Goal: Obtain resource: Download file/media

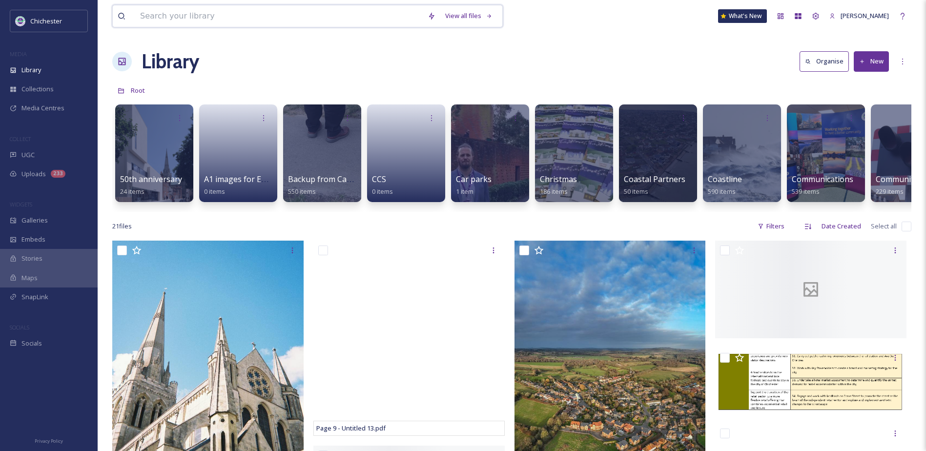
click at [372, 15] on input at bounding box center [279, 15] width 288 height 21
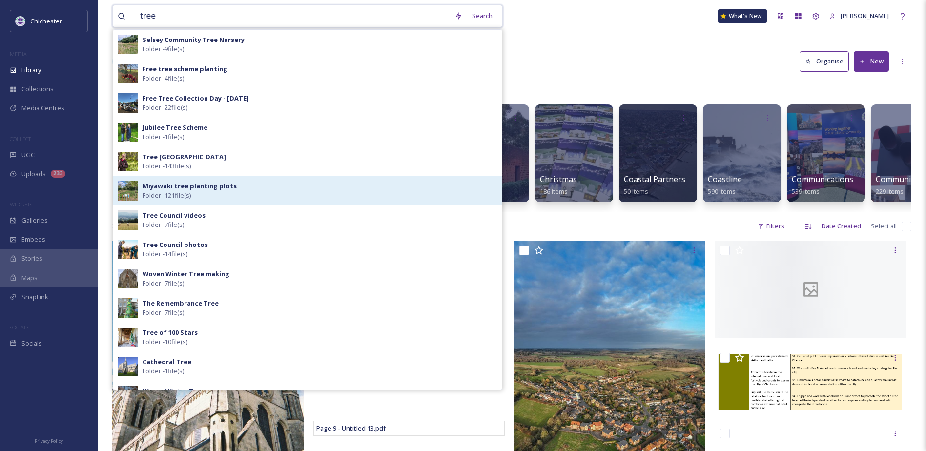
type input "tree"
click at [225, 191] on div "Miyawaki tree planting plots Folder - 121 file(s)" at bounding box center [320, 191] width 355 height 19
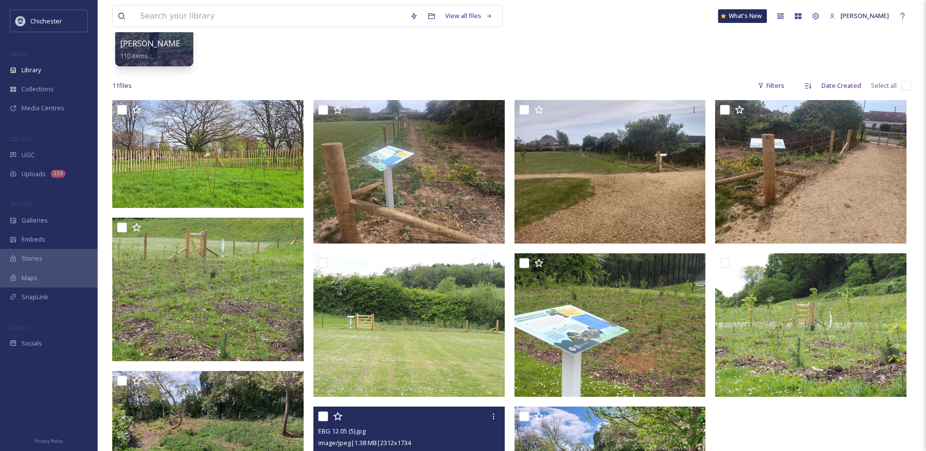
scroll to position [105, 0]
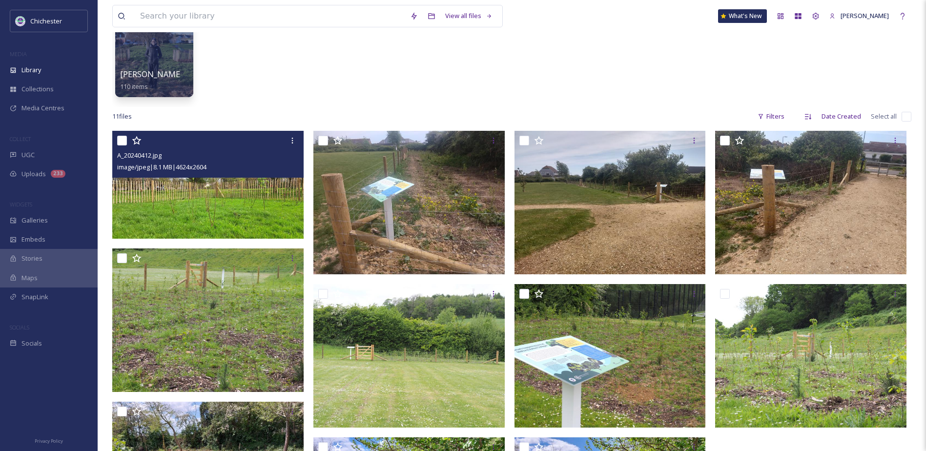
click at [211, 197] on img at bounding box center [207, 185] width 191 height 108
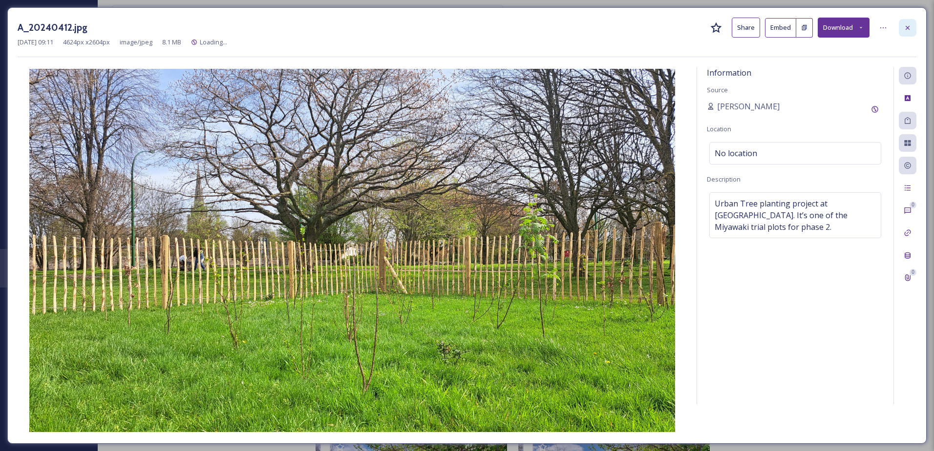
click at [905, 24] on icon at bounding box center [907, 28] width 8 height 8
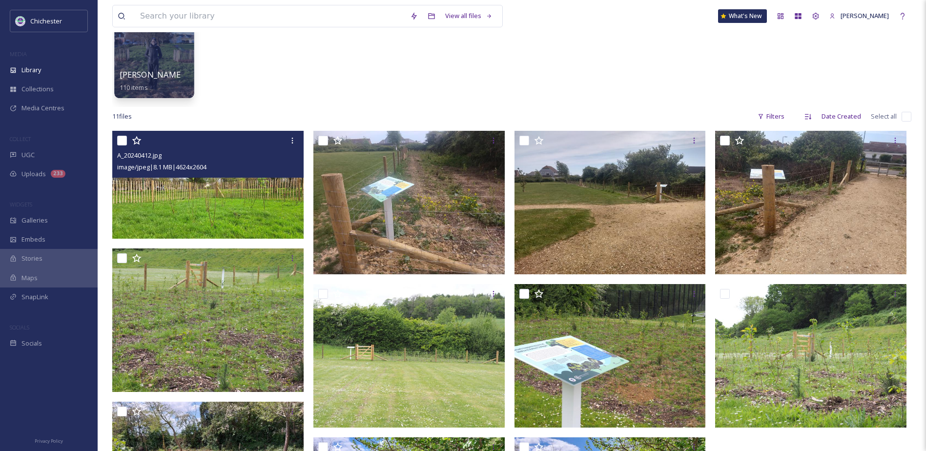
click at [170, 81] on div "[PERSON_NAME] mini Miyawaki planting 110 items" at bounding box center [155, 81] width 70 height 24
drag, startPoint x: 249, startPoint y: 86, endPoint x: 241, endPoint y: 86, distance: 7.3
click at [249, 86] on div "[PERSON_NAME] mini Miyawaki planting 110 items" at bounding box center [511, 51] width 799 height 112
click at [165, 77] on span "[PERSON_NAME] mini Miyawaki planting" at bounding box center [196, 74] width 152 height 11
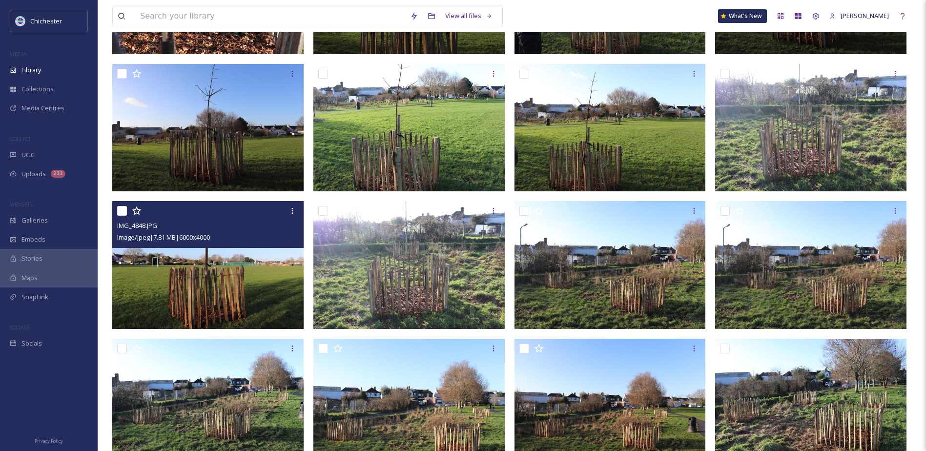
scroll to position [2120, 0]
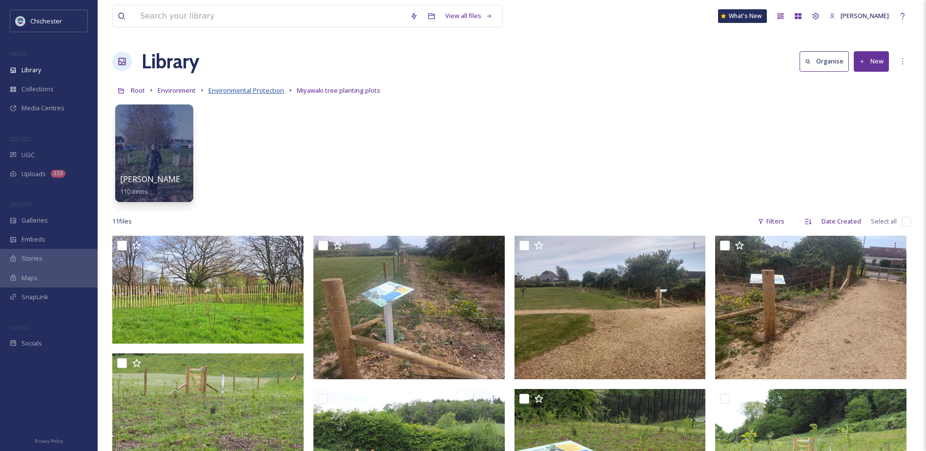
click at [268, 92] on span "Environmental Protection" at bounding box center [247, 90] width 76 height 9
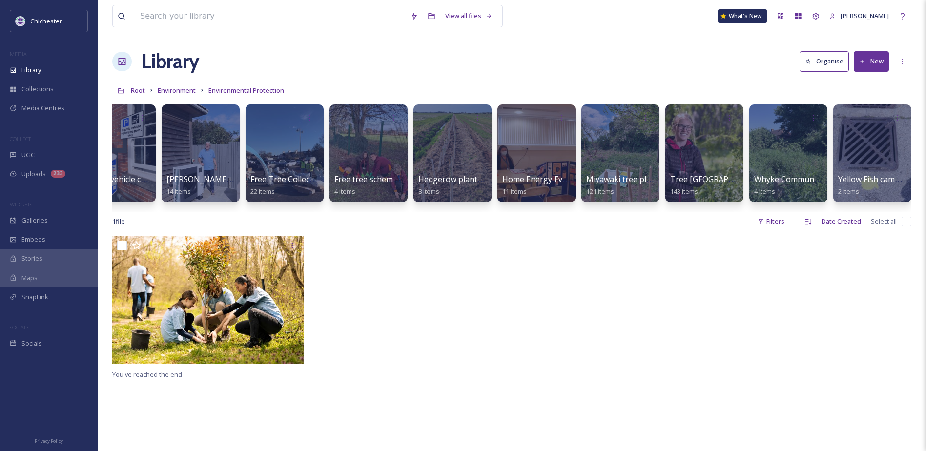
scroll to position [0, 209]
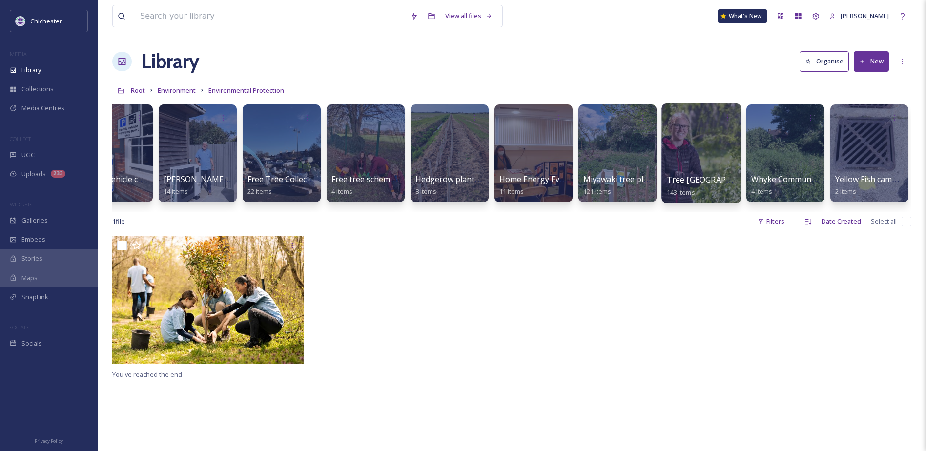
click at [705, 193] on div "Tree [GEOGRAPHIC_DATA] 143 items" at bounding box center [702, 186] width 70 height 24
click at [698, 176] on span "Tree [GEOGRAPHIC_DATA]" at bounding box center [717, 179] width 100 height 11
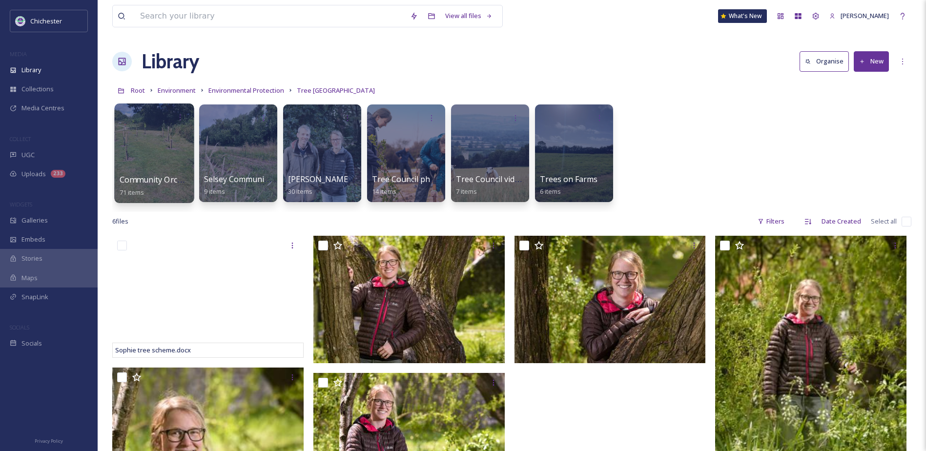
click at [140, 176] on span "Community Orchards" at bounding box center [159, 179] width 79 height 11
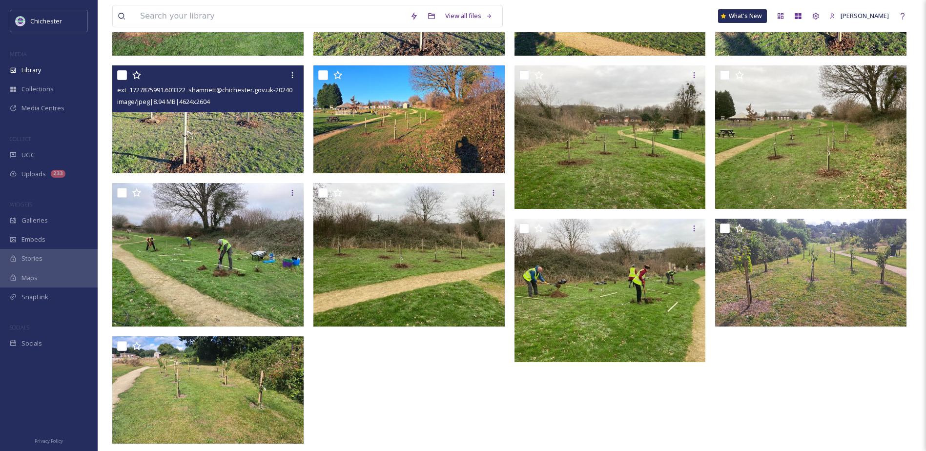
scroll to position [648, 0]
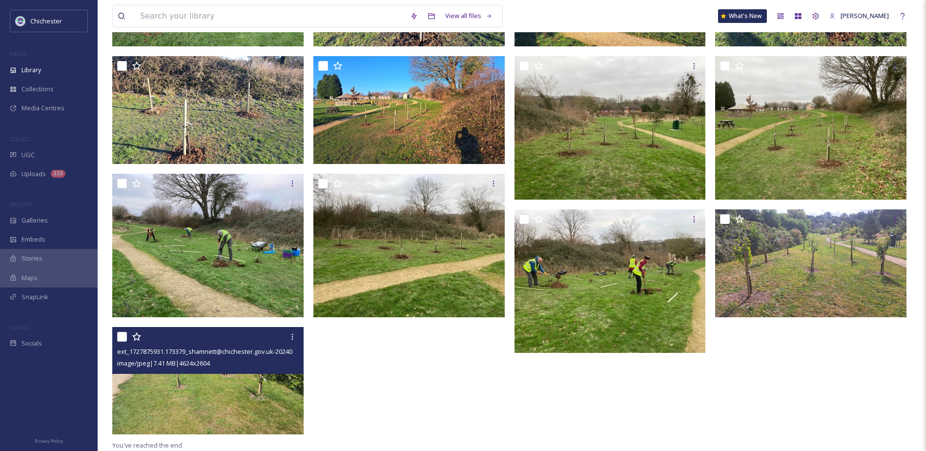
click at [162, 413] on img at bounding box center [207, 381] width 191 height 108
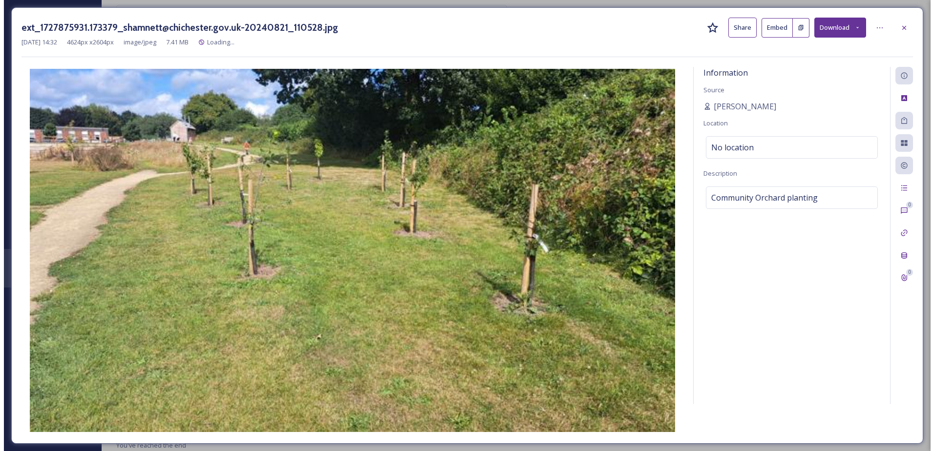
scroll to position [566, 0]
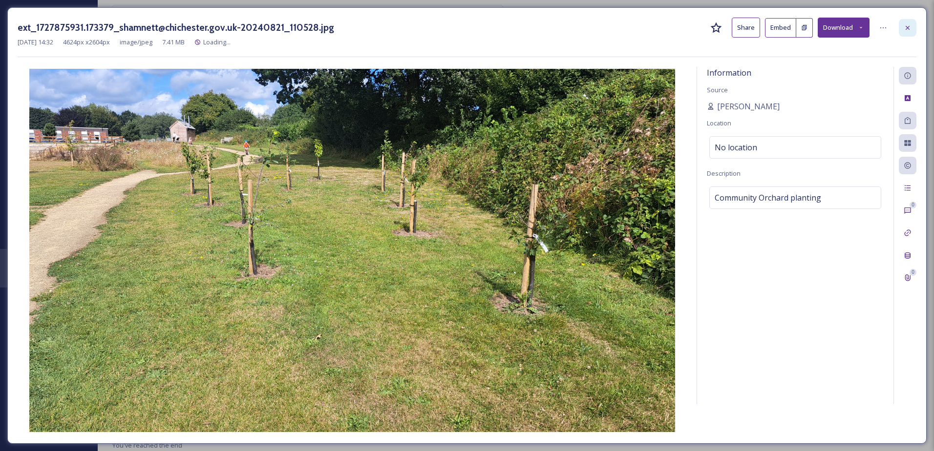
click at [909, 25] on icon at bounding box center [907, 28] width 8 height 8
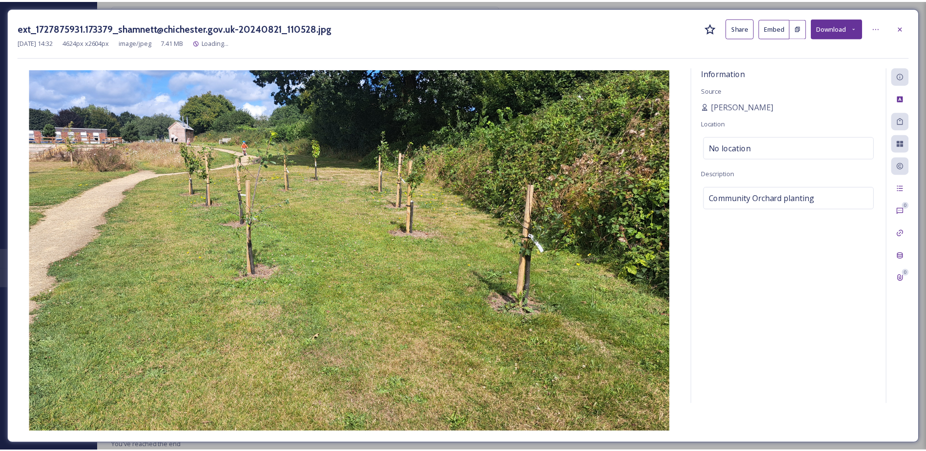
scroll to position [648, 0]
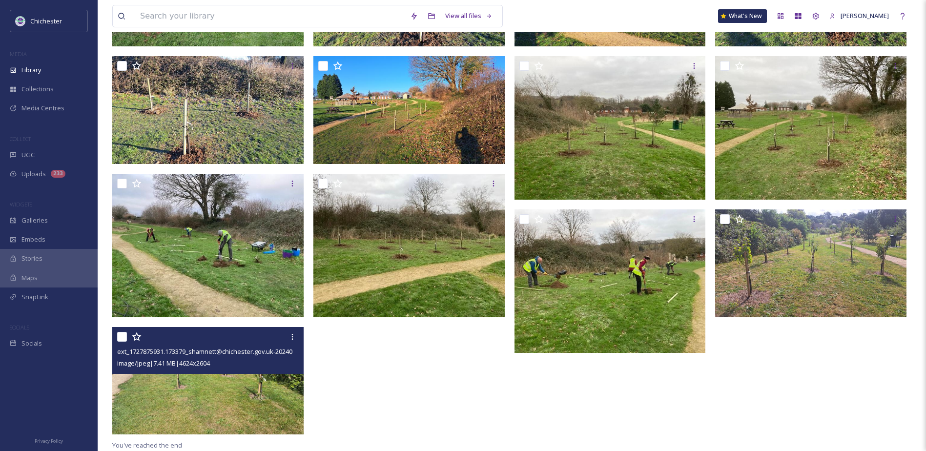
click at [359, 380] on div at bounding box center [412, 13] width 196 height 851
click at [287, 340] on div at bounding box center [293, 337] width 18 height 18
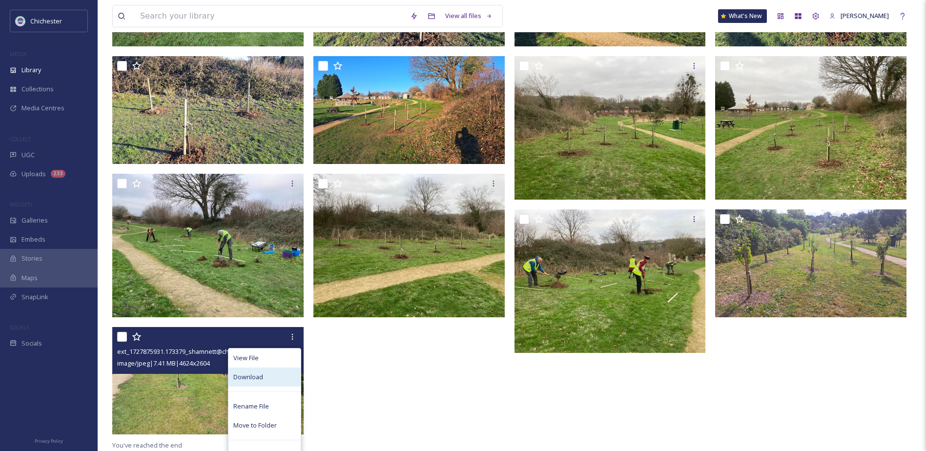
click at [279, 373] on div "Download" at bounding box center [265, 377] width 72 height 19
